Goal: Check status

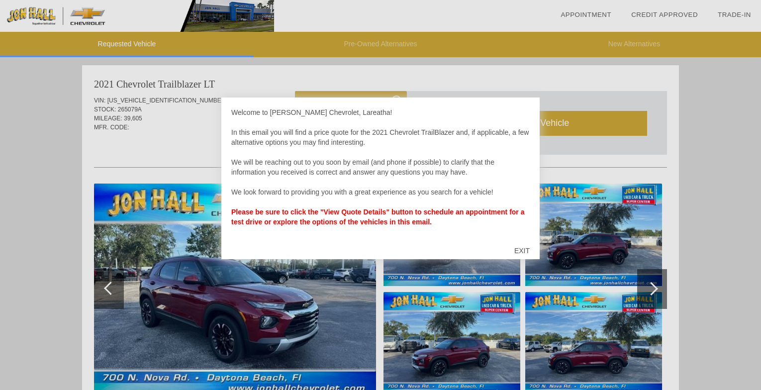
click at [561, 150] on div at bounding box center [380, 195] width 761 height 390
click at [522, 251] on div "EXIT" at bounding box center [521, 251] width 35 height 30
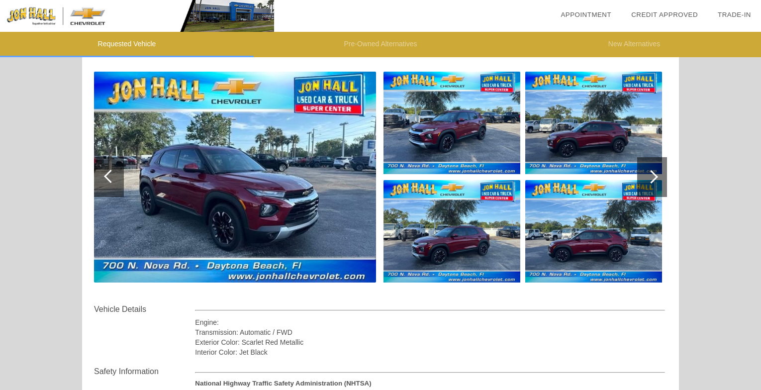
scroll to position [109, 0]
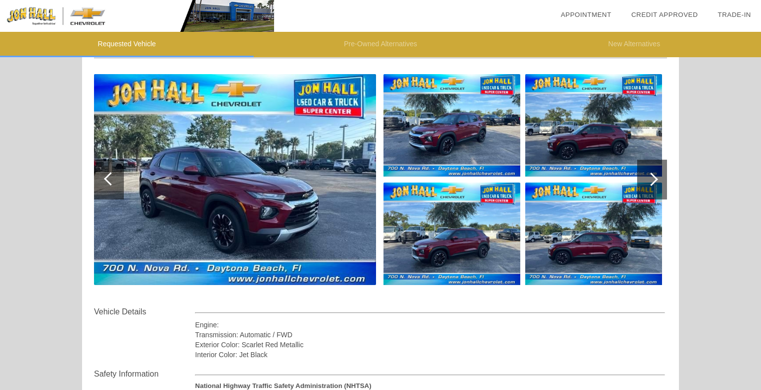
click at [655, 178] on div at bounding box center [650, 179] width 13 height 13
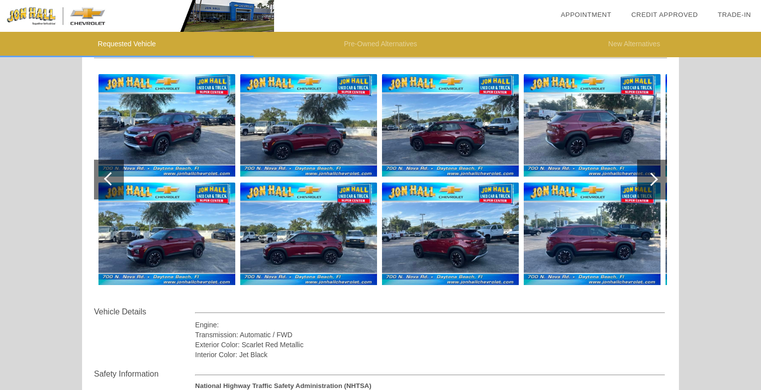
click at [111, 179] on div at bounding box center [110, 178] width 13 height 13
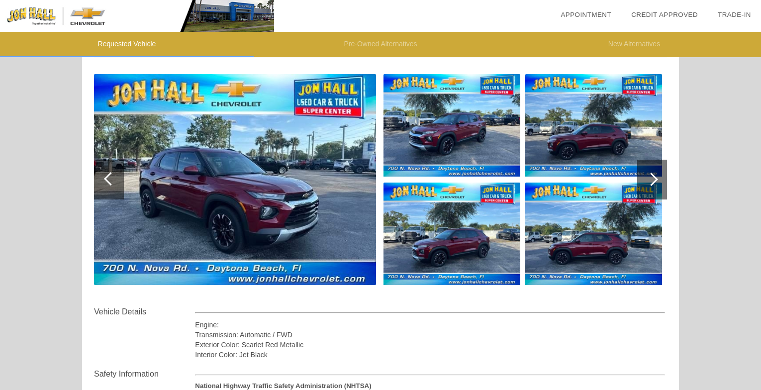
click at [254, 196] on img at bounding box center [235, 179] width 282 height 211
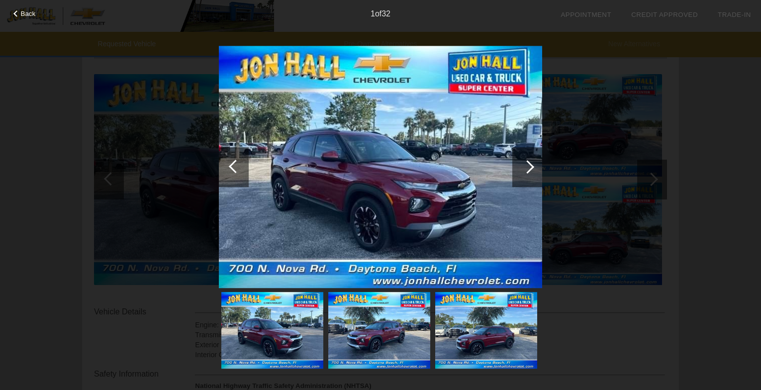
click at [530, 165] on div at bounding box center [527, 166] width 13 height 13
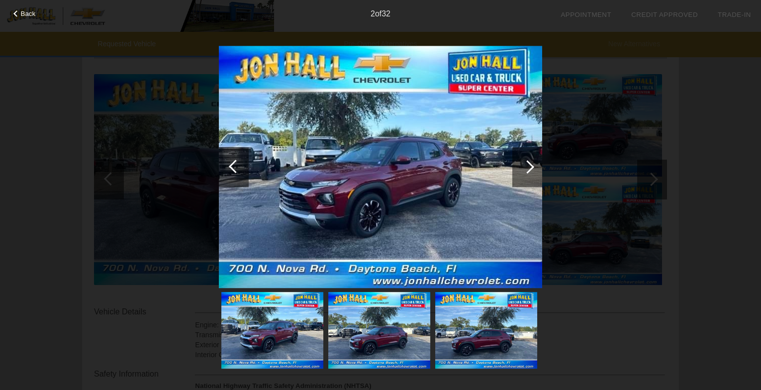
click at [530, 165] on div at bounding box center [527, 166] width 13 height 13
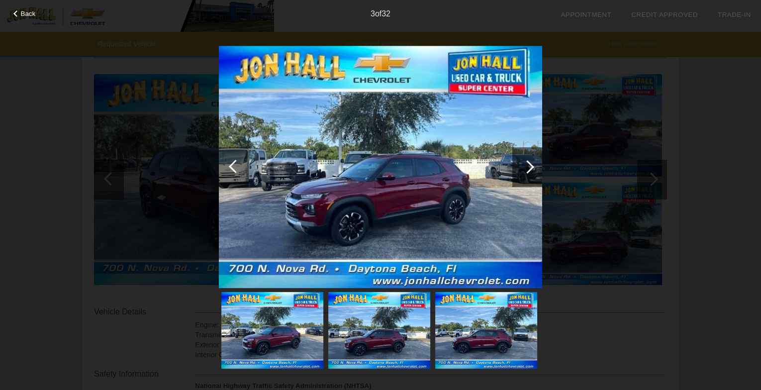
click at [530, 165] on div at bounding box center [527, 166] width 13 height 13
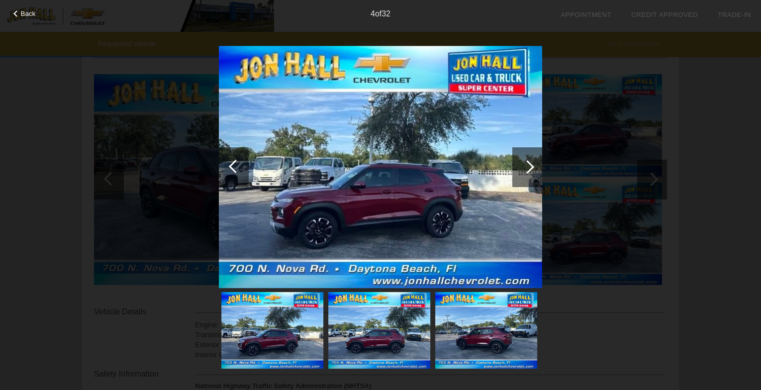
click at [530, 165] on div at bounding box center [527, 166] width 13 height 13
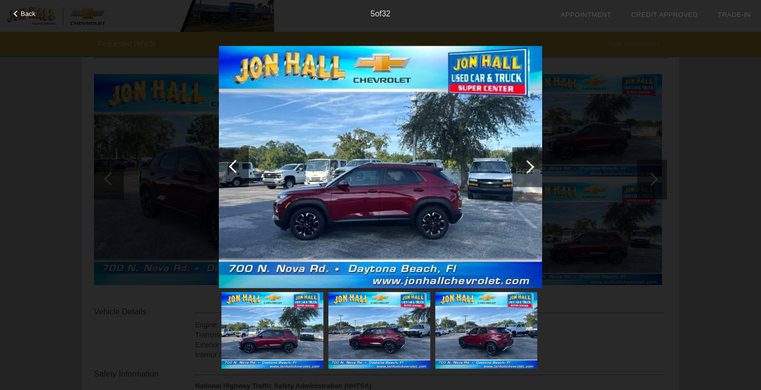
click at [530, 165] on div at bounding box center [527, 166] width 13 height 13
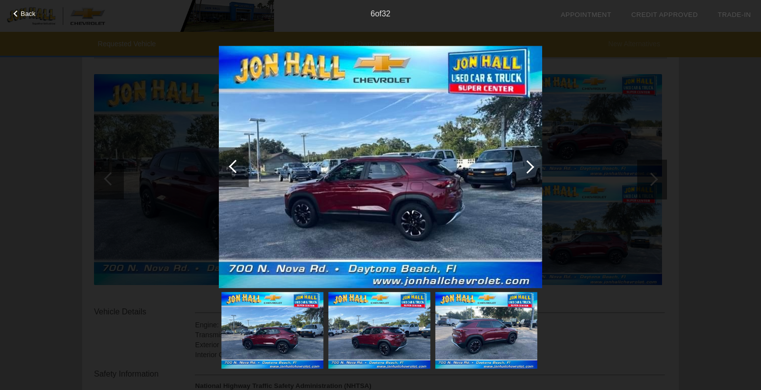
click at [530, 165] on div at bounding box center [527, 166] width 13 height 13
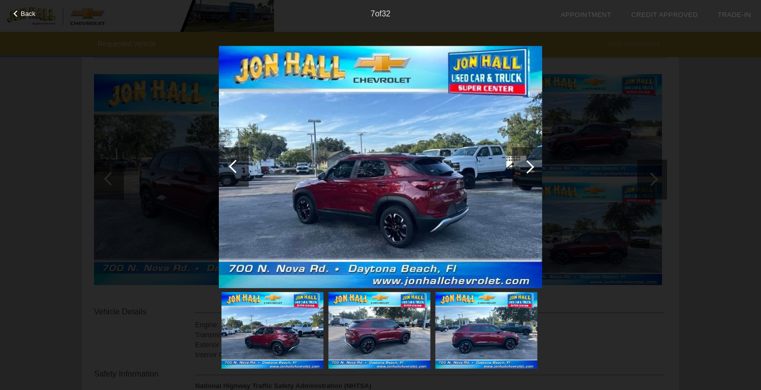
click at [530, 165] on div at bounding box center [527, 166] width 13 height 13
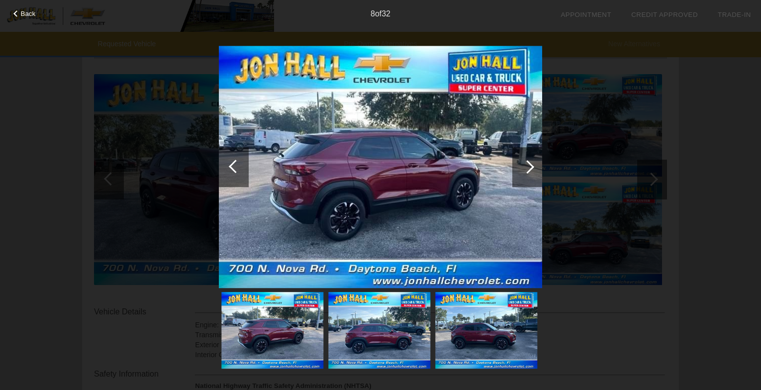
click at [530, 165] on div at bounding box center [527, 166] width 13 height 13
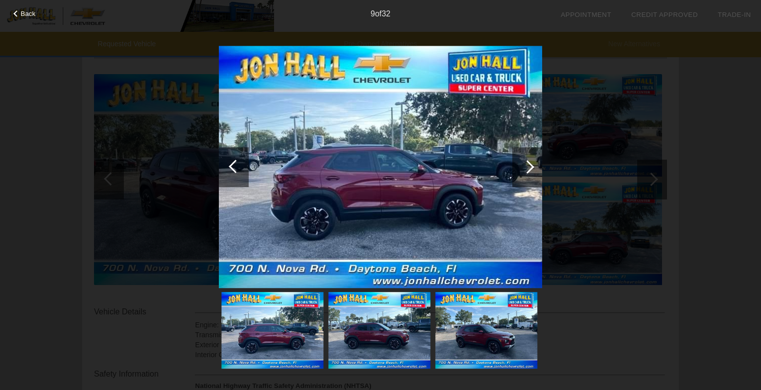
click at [530, 165] on div at bounding box center [527, 166] width 13 height 13
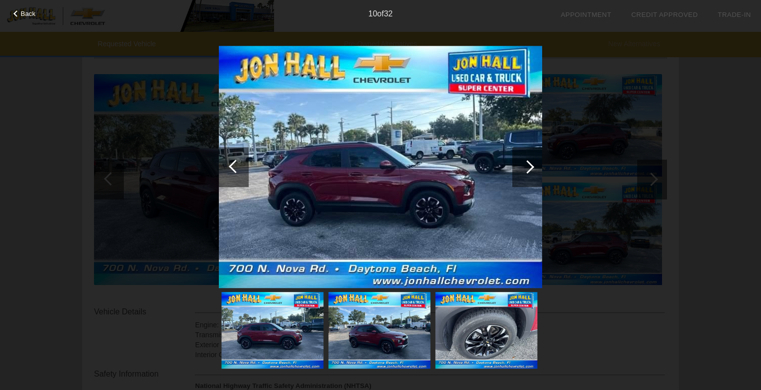
click at [530, 165] on div at bounding box center [527, 166] width 13 height 13
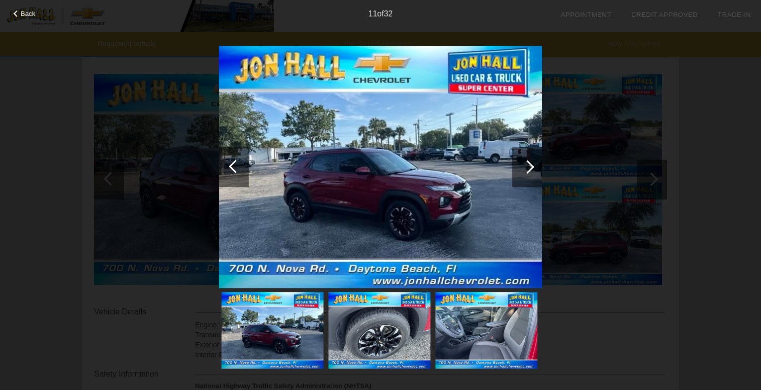
click at [530, 165] on div at bounding box center [527, 166] width 13 height 13
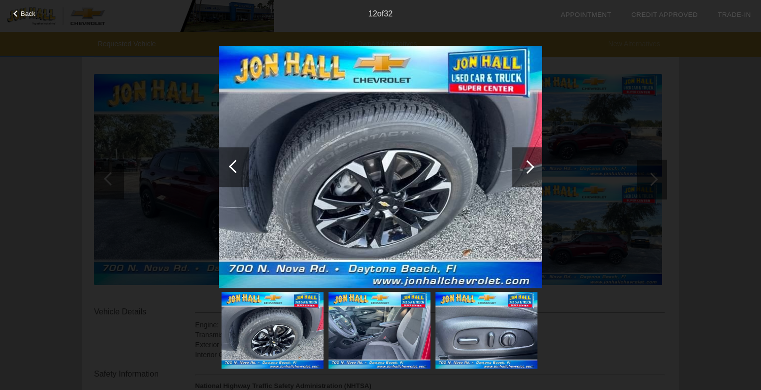
click at [530, 165] on div at bounding box center [527, 166] width 13 height 13
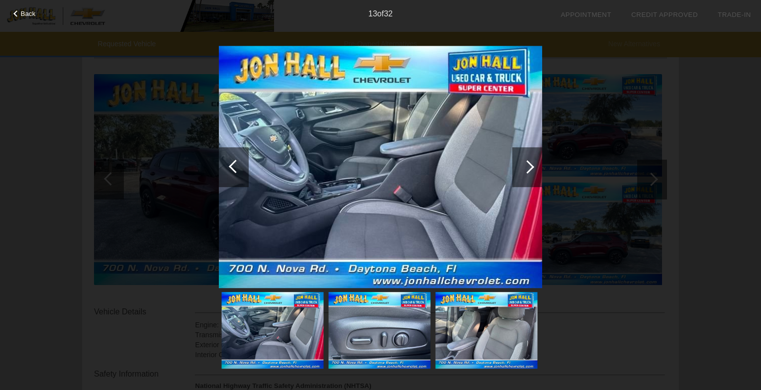
click at [530, 165] on div at bounding box center [527, 166] width 13 height 13
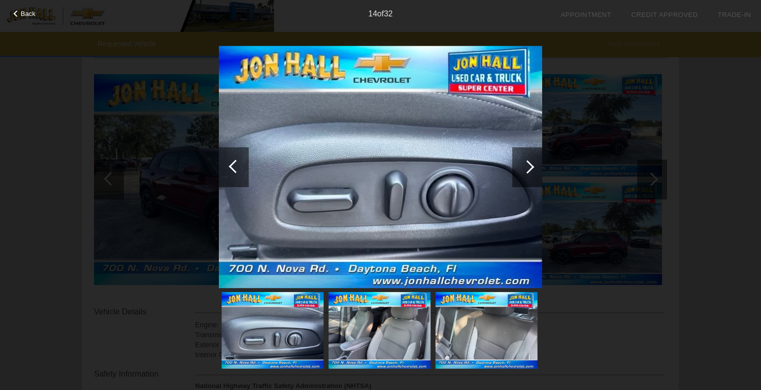
click at [530, 165] on div at bounding box center [527, 166] width 13 height 13
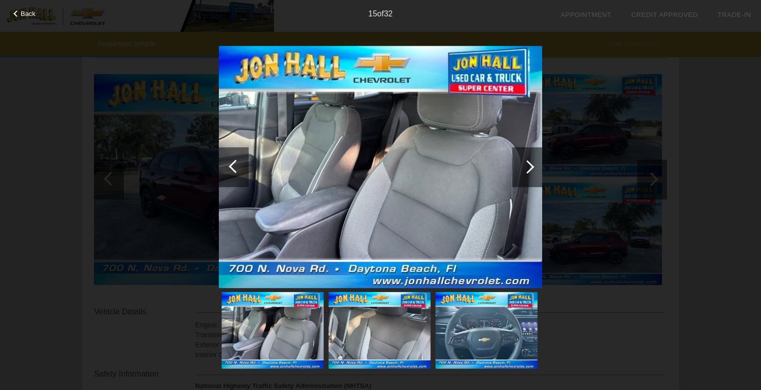
click at [530, 165] on div at bounding box center [527, 166] width 13 height 13
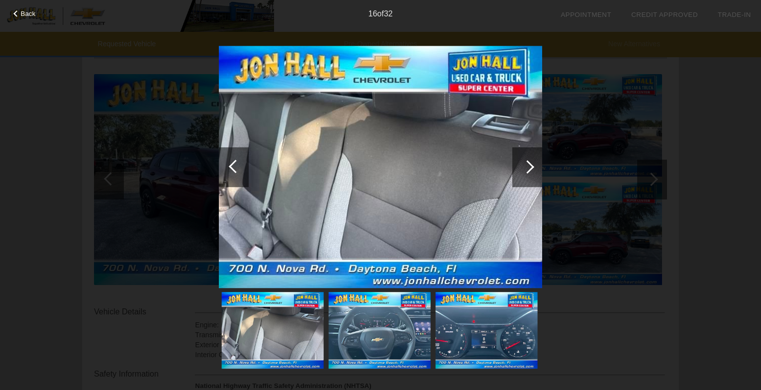
click at [530, 165] on div at bounding box center [527, 166] width 13 height 13
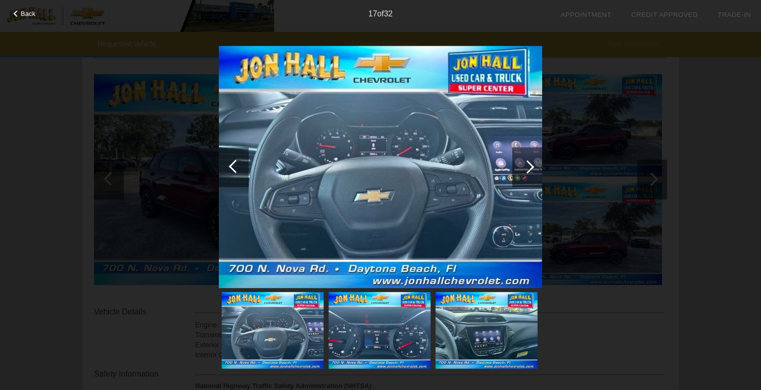
click at [530, 165] on div at bounding box center [527, 166] width 13 height 13
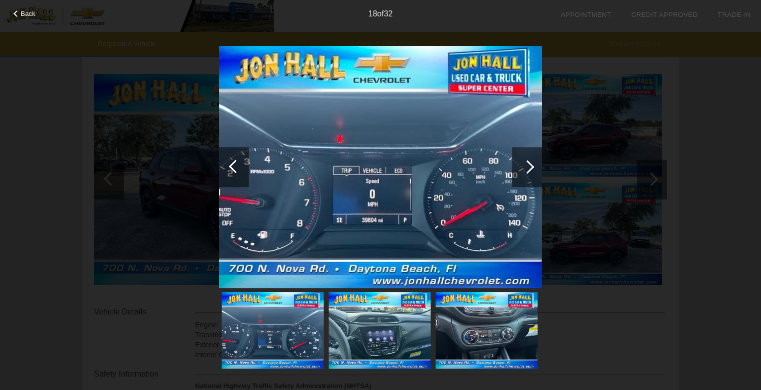
click at [530, 165] on div at bounding box center [527, 166] width 13 height 13
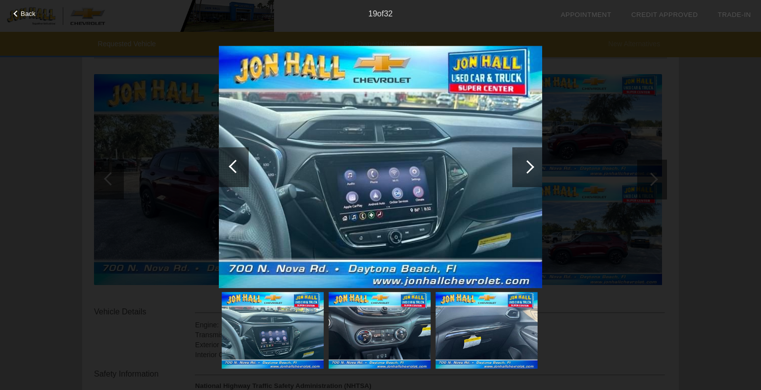
click at [530, 165] on div at bounding box center [527, 166] width 13 height 13
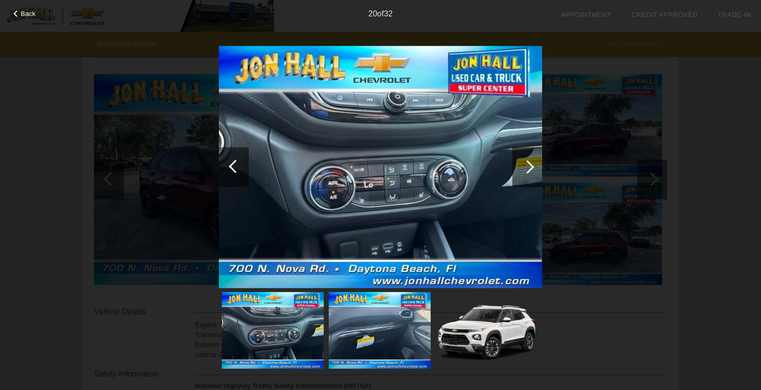
click at [530, 165] on div at bounding box center [527, 166] width 13 height 13
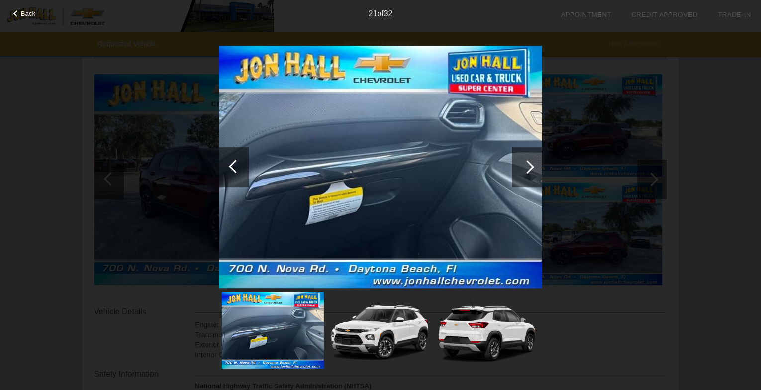
click at [530, 165] on div at bounding box center [527, 166] width 13 height 13
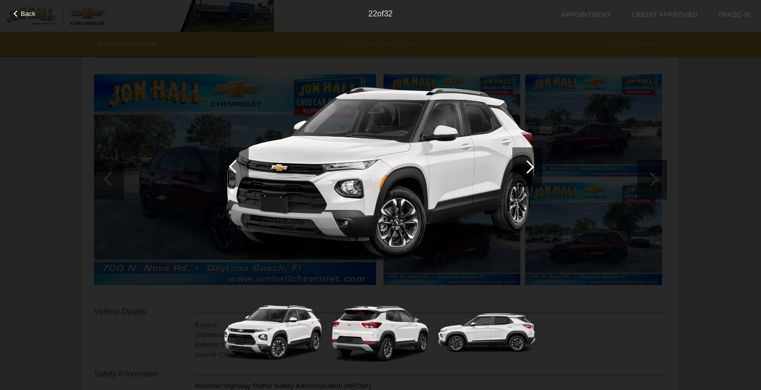
click at [530, 165] on div at bounding box center [527, 166] width 13 height 13
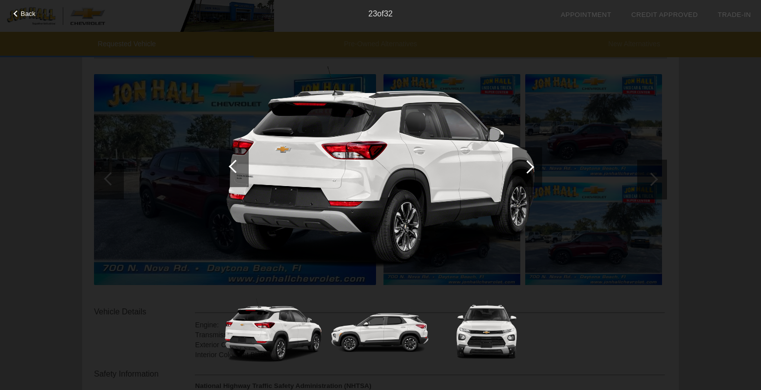
click at [530, 165] on div at bounding box center [527, 166] width 13 height 13
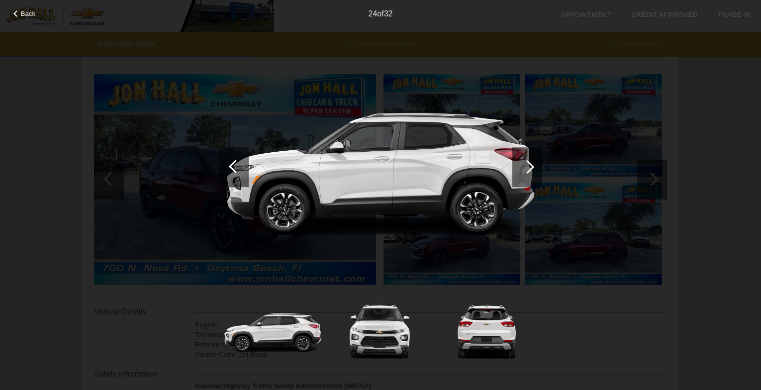
click at [530, 165] on div at bounding box center [527, 166] width 13 height 13
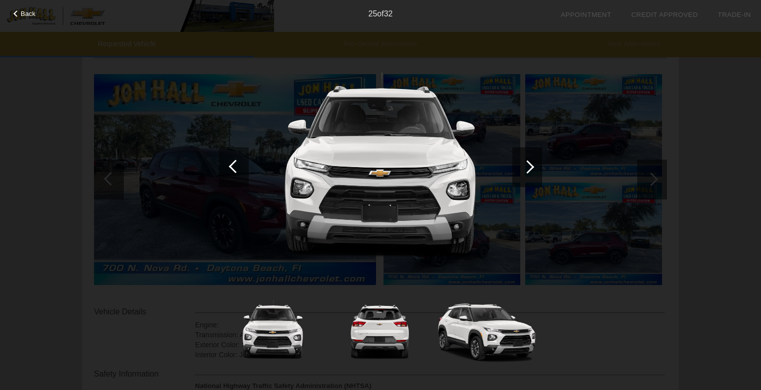
click at [530, 165] on div at bounding box center [527, 166] width 13 height 13
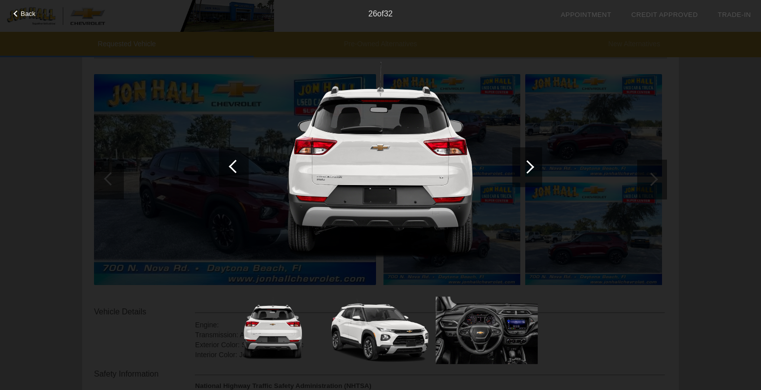
click at [530, 165] on div at bounding box center [527, 166] width 13 height 13
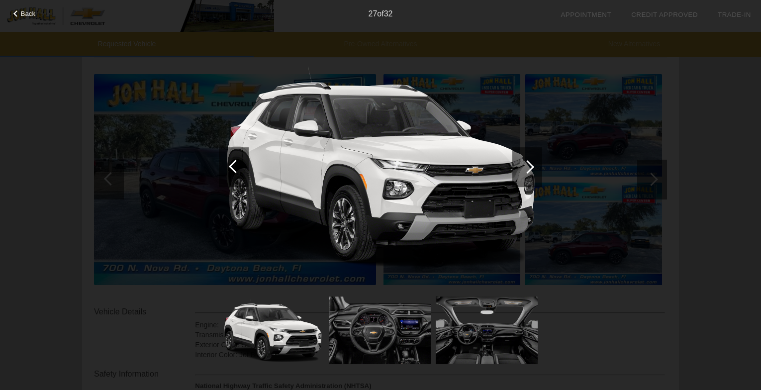
click at [530, 165] on div at bounding box center [527, 166] width 13 height 13
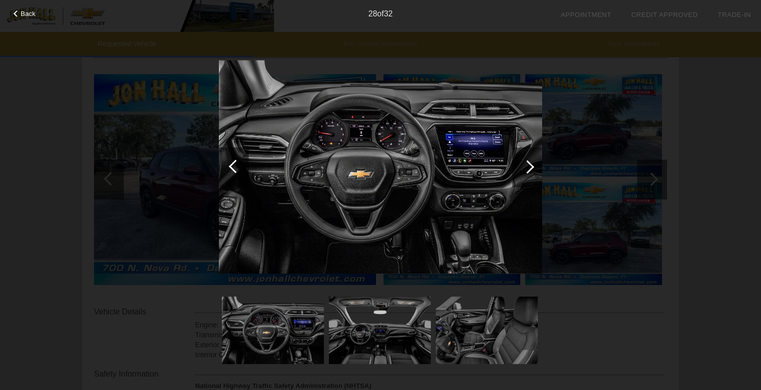
click at [530, 165] on div at bounding box center [527, 166] width 13 height 13
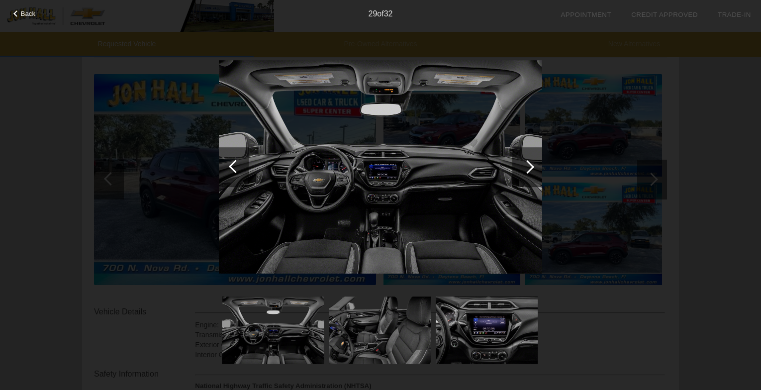
click at [530, 165] on div at bounding box center [527, 166] width 13 height 13
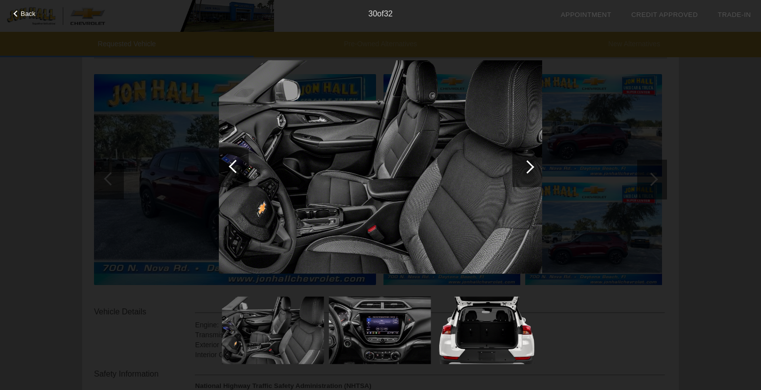
click at [530, 165] on div at bounding box center [527, 166] width 13 height 13
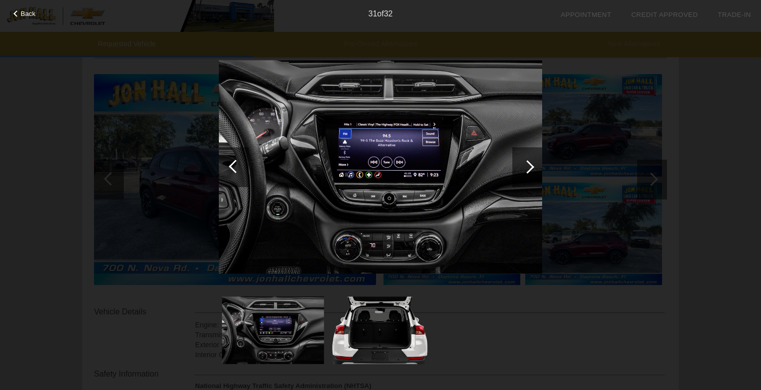
click at [530, 165] on div at bounding box center [527, 166] width 13 height 13
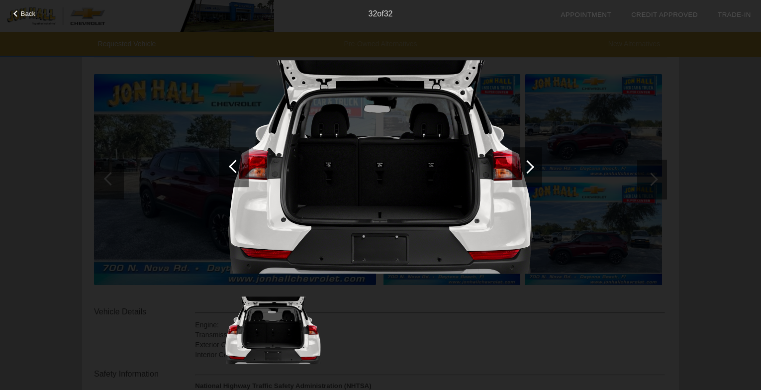
click at [530, 165] on div at bounding box center [527, 166] width 13 height 13
click at [30, 14] on span "Back" at bounding box center [28, 13] width 15 height 7
